Goal: Book appointment/travel/reservation

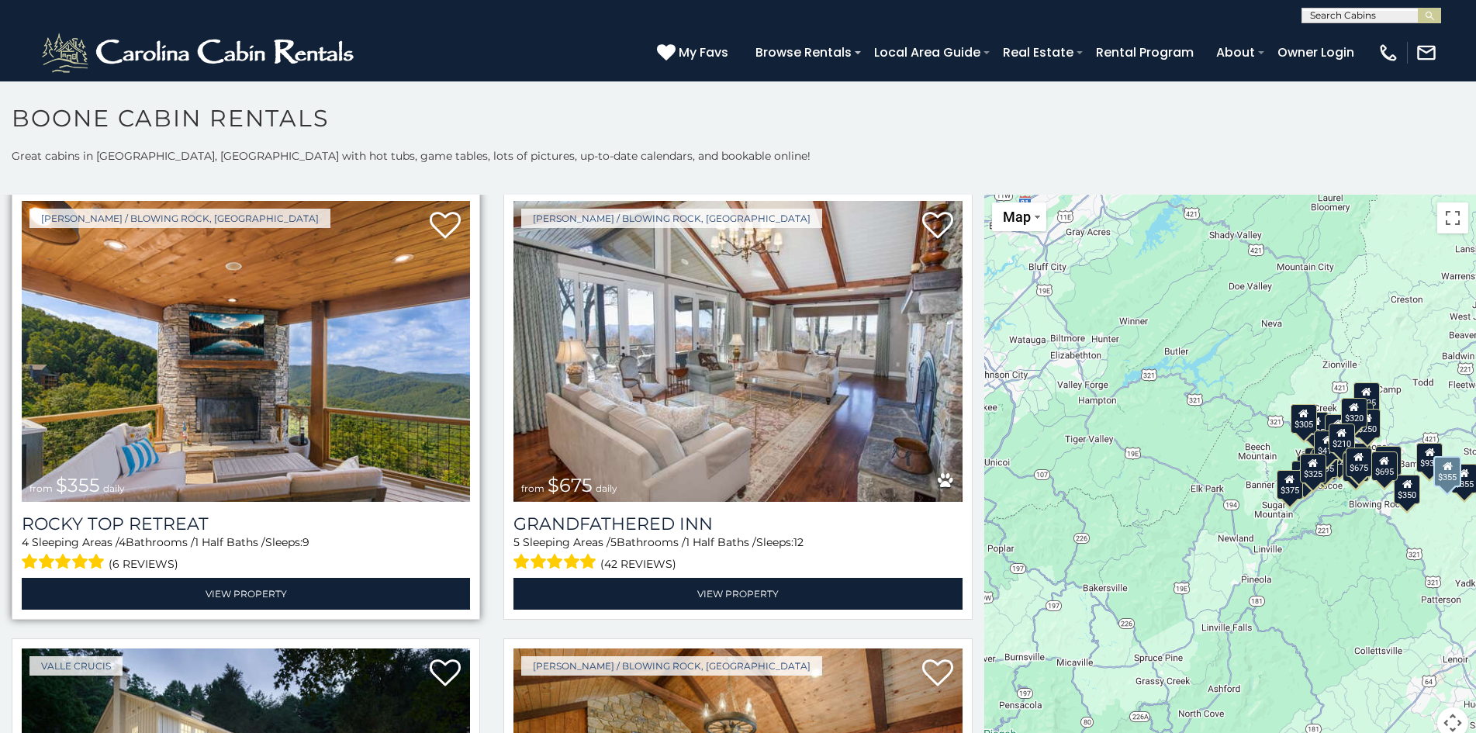
scroll to position [9, 0]
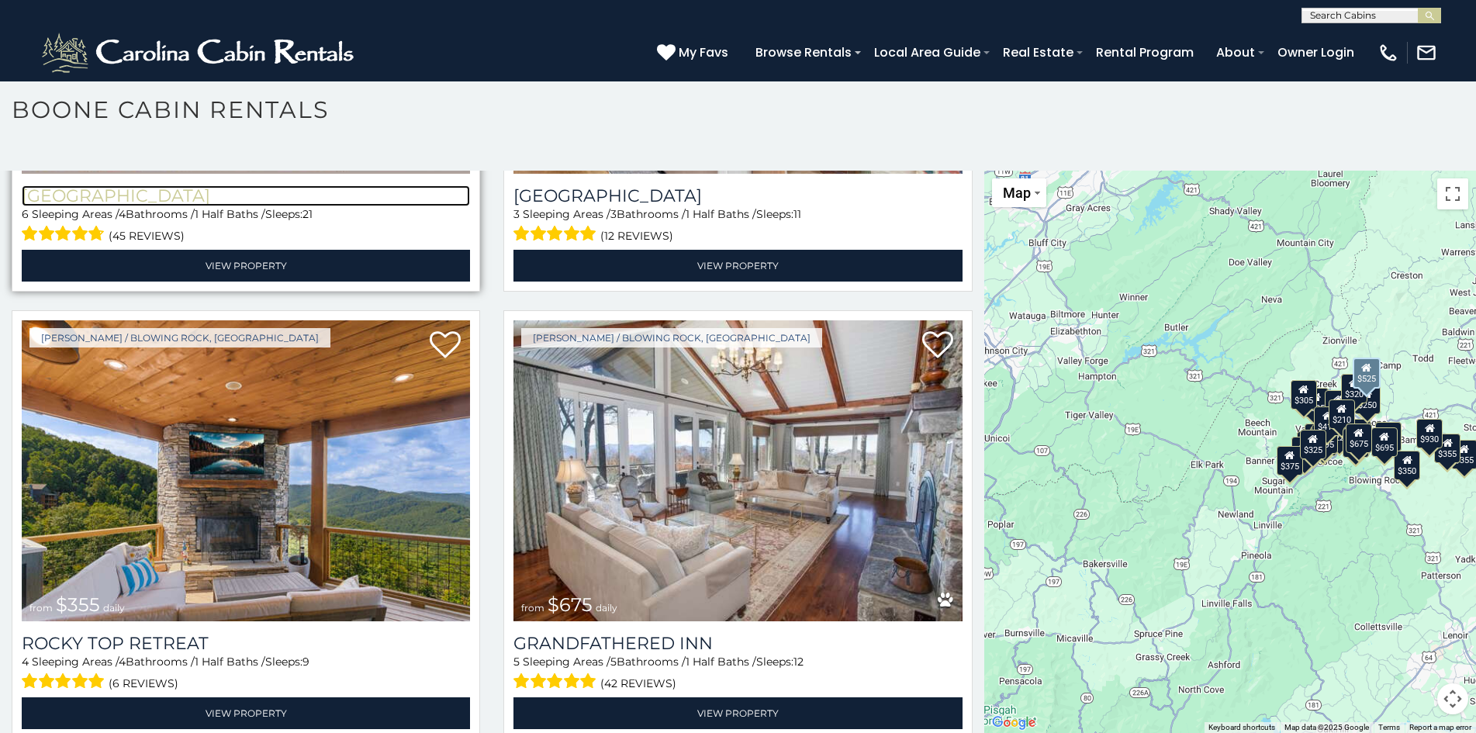
click at [71, 185] on h3 "[GEOGRAPHIC_DATA]" at bounding box center [246, 195] width 448 height 21
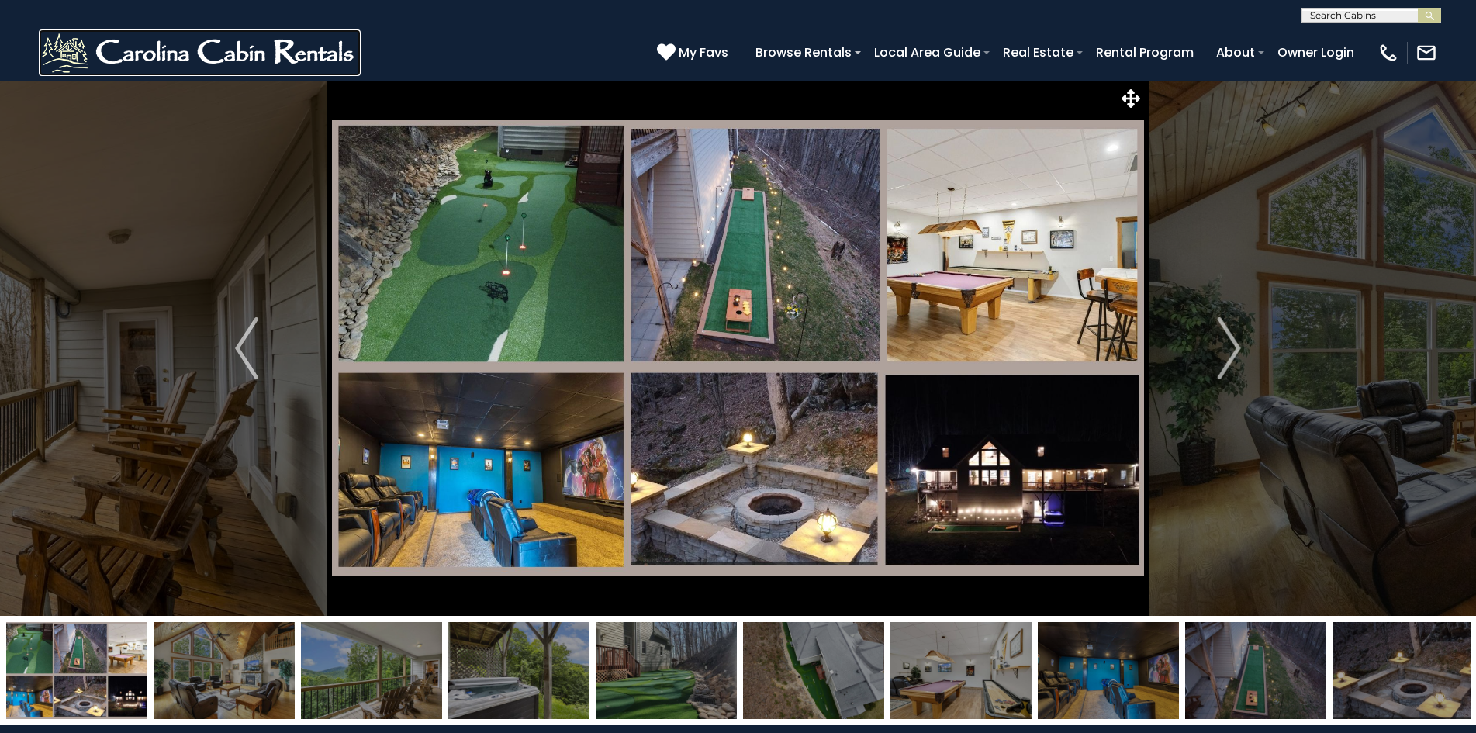
click at [124, 42] on img at bounding box center [200, 52] width 322 height 47
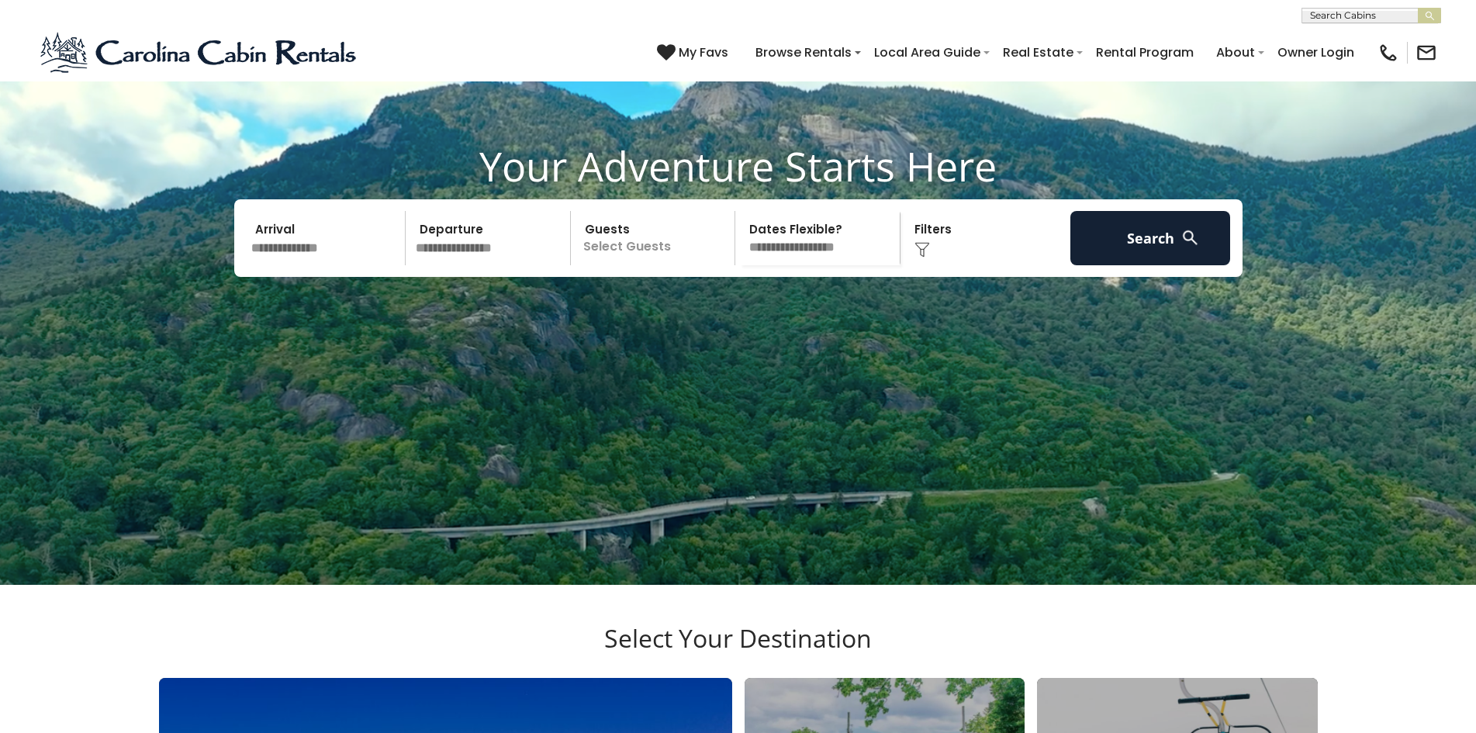
scroll to position [172, 0]
